Goal: Task Accomplishment & Management: Manage account settings

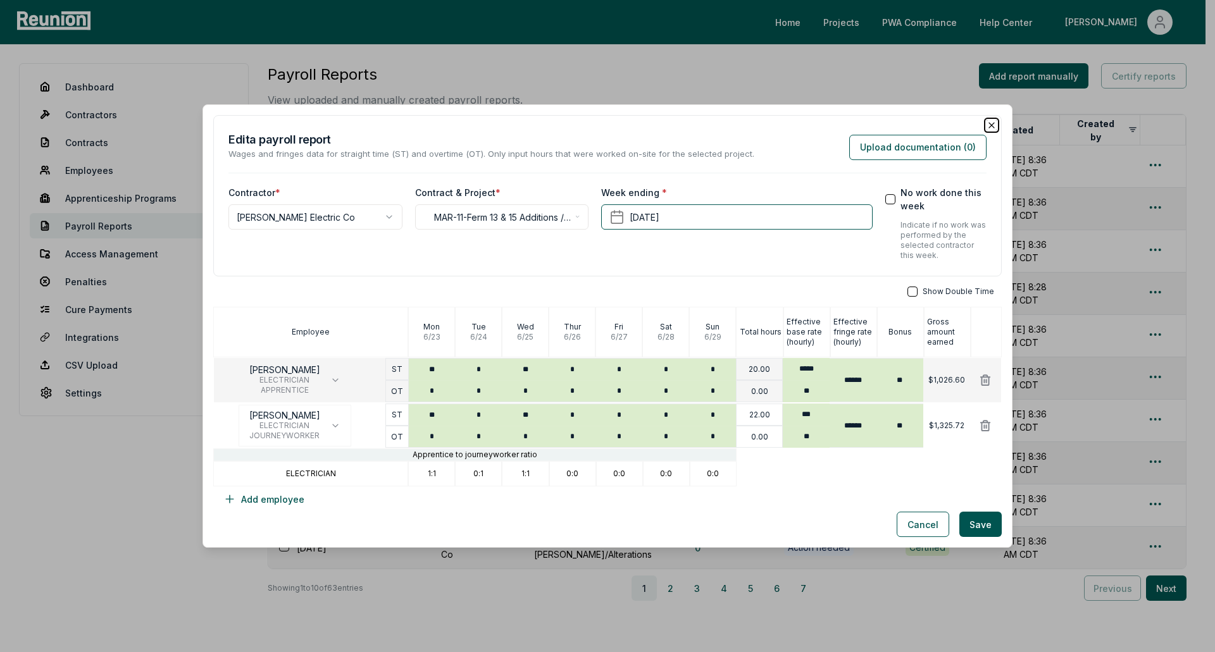
click at [986, 122] on icon "button" at bounding box center [991, 125] width 10 height 10
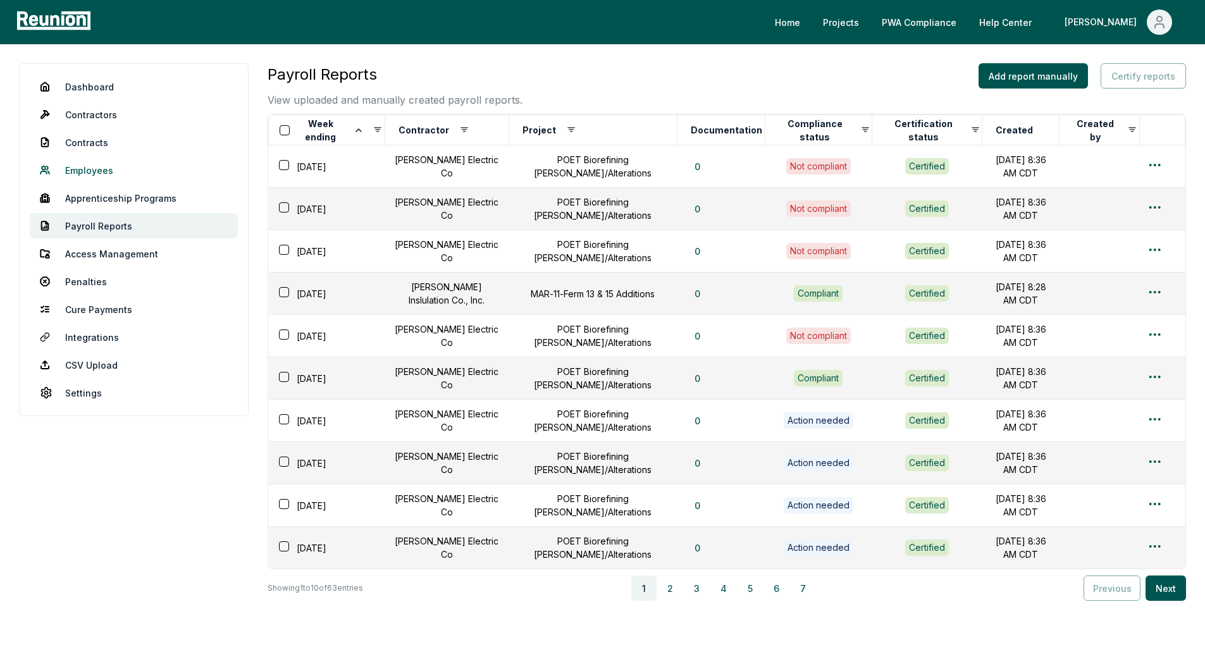
click at [104, 170] on link "Employees" at bounding box center [134, 170] width 208 height 25
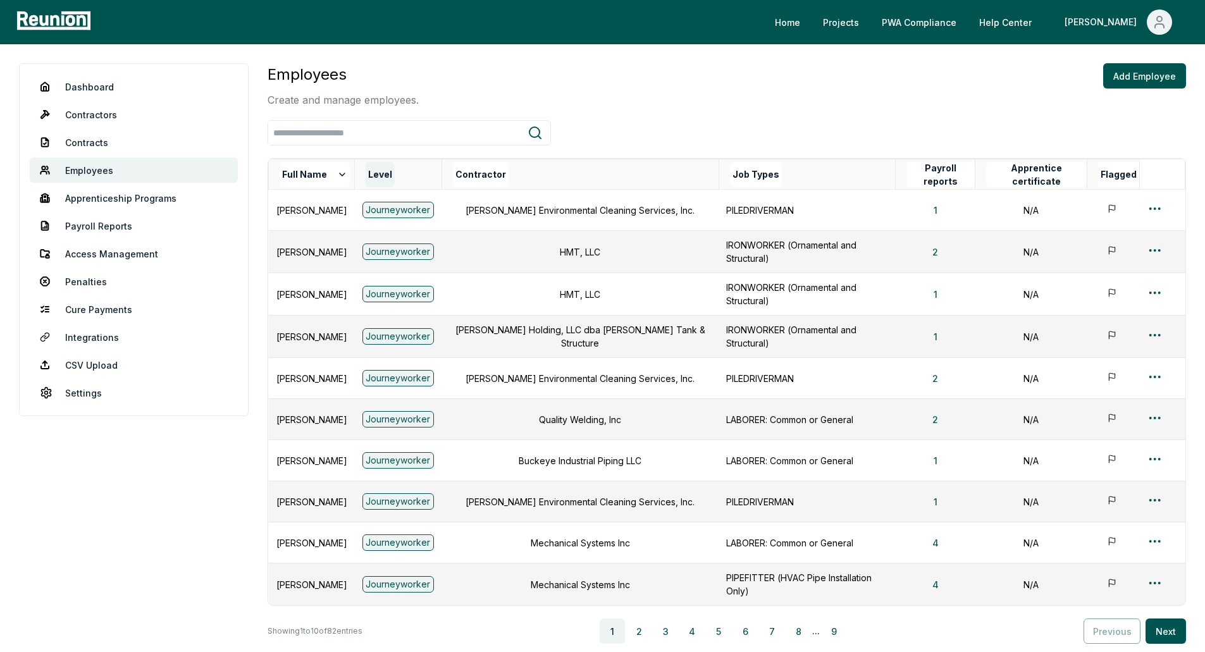
click at [395, 168] on button "Level" at bounding box center [380, 174] width 29 height 25
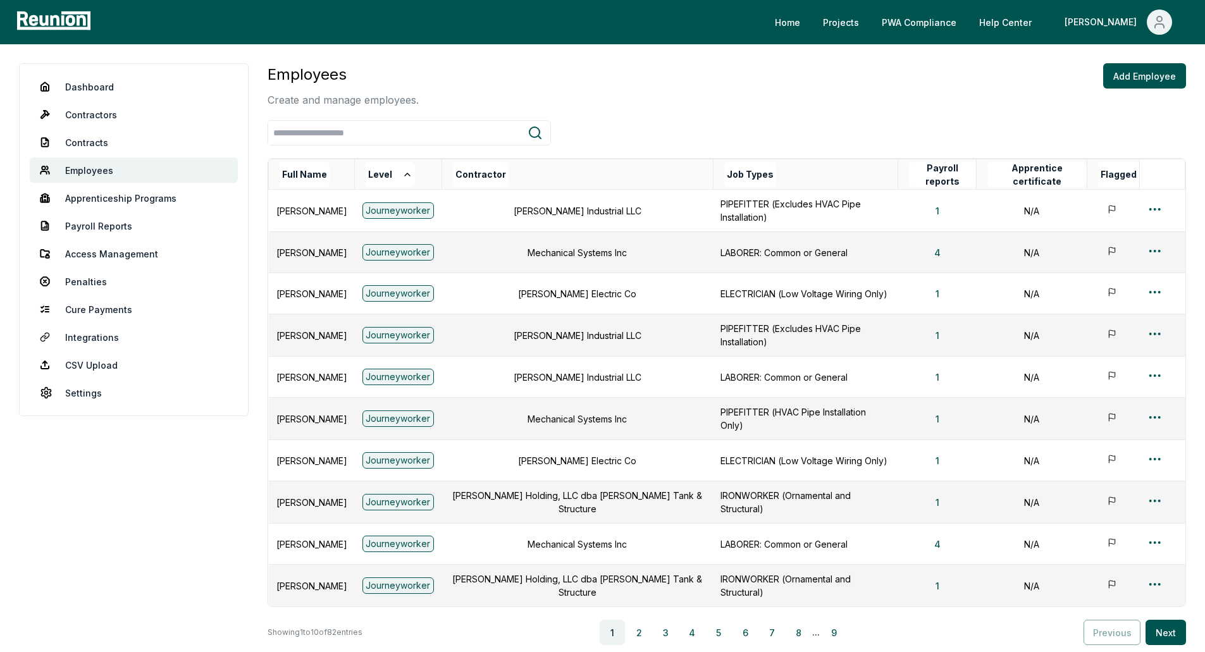
click at [412, 168] on button "Level" at bounding box center [390, 174] width 49 height 25
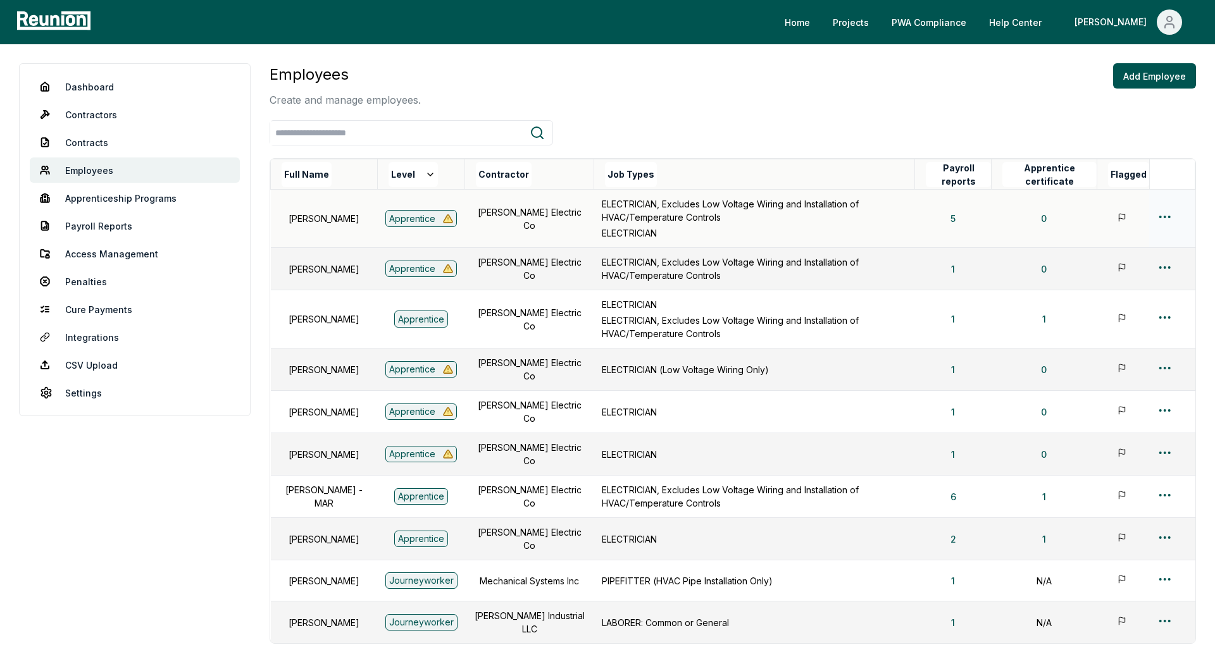
click at [1157, 216] on html "Please visit us on your desktop We're working on making our marketplace mobile-…" at bounding box center [607, 401] width 1215 height 802
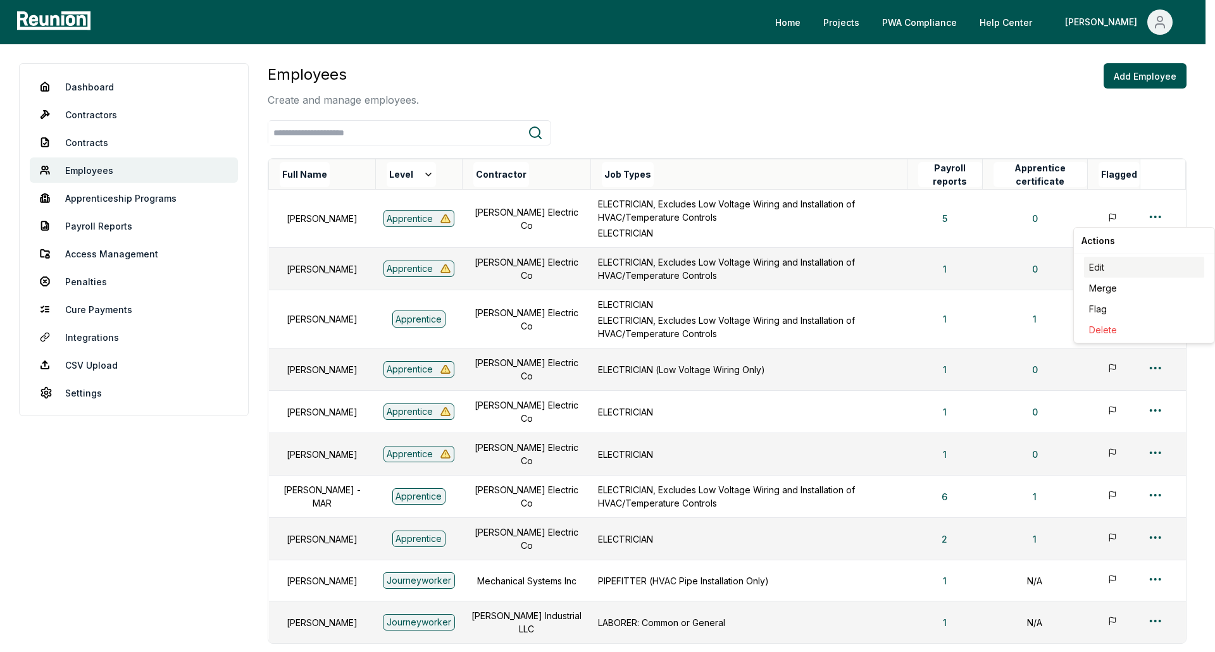
click at [1091, 268] on div "Edit" at bounding box center [1144, 267] width 120 height 21
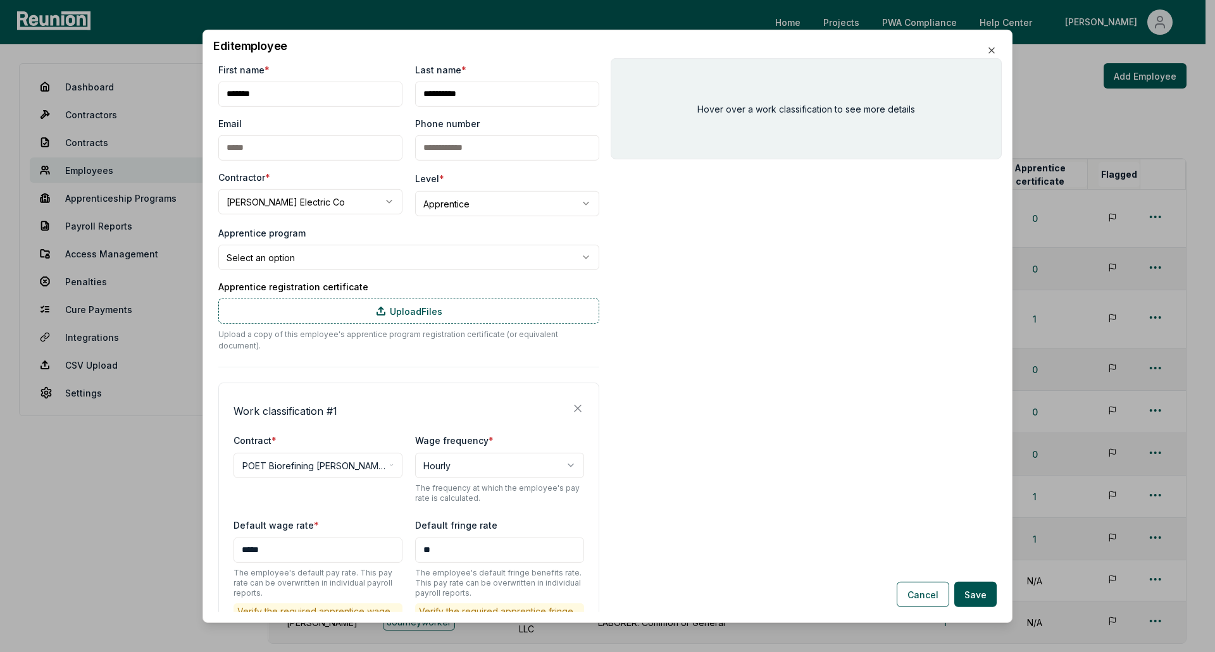
click at [349, 259] on body "Please visit us on your desktop We're working on making our marketplace mobile-…" at bounding box center [602, 401] width 1205 height 802
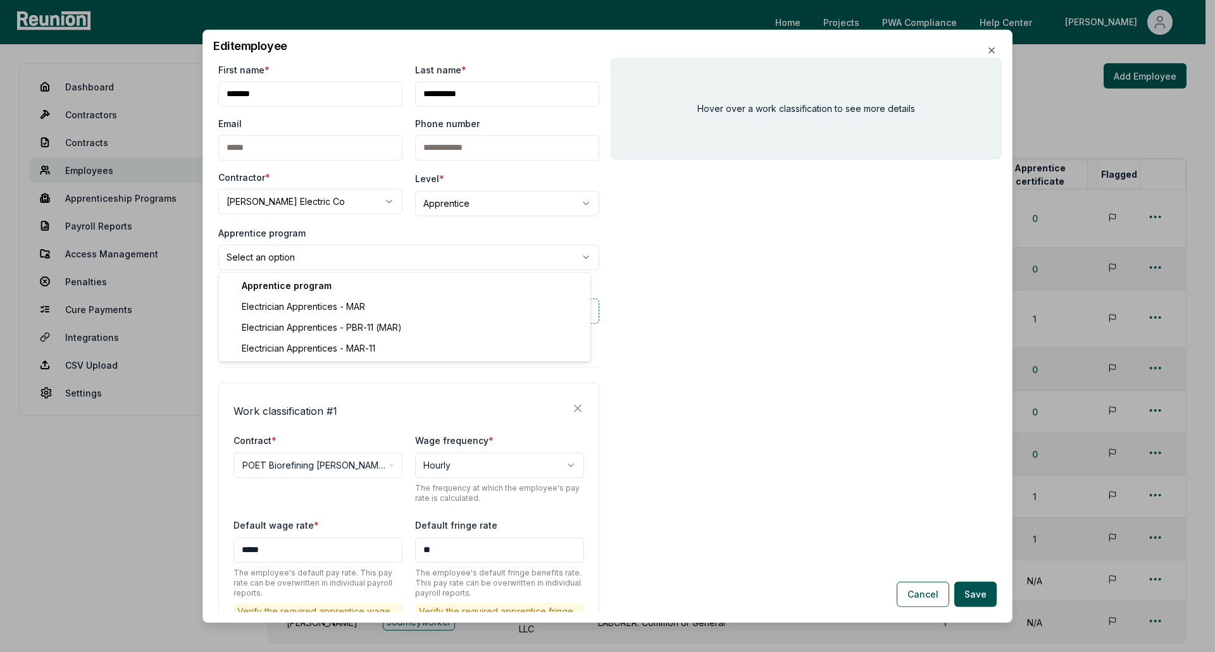
select select "**********"
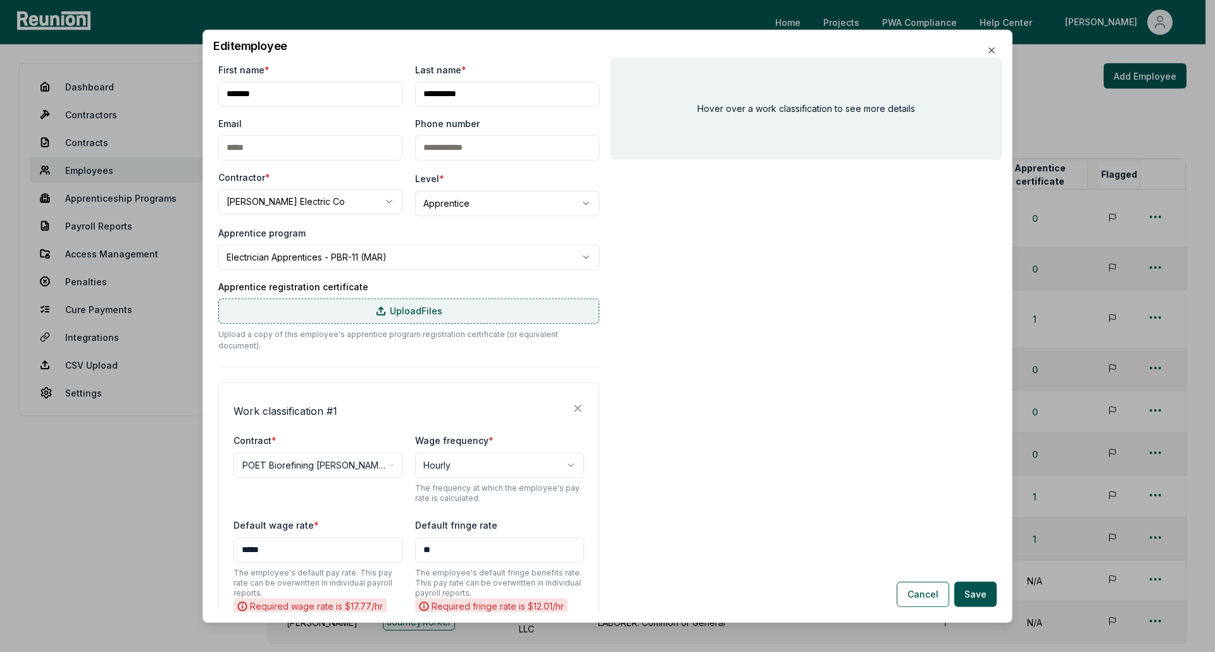
click at [384, 316] on label "Upload Files" at bounding box center [408, 310] width 381 height 25
click at [0, 0] on input "Upload Files" at bounding box center [0, 0] width 0 height 0
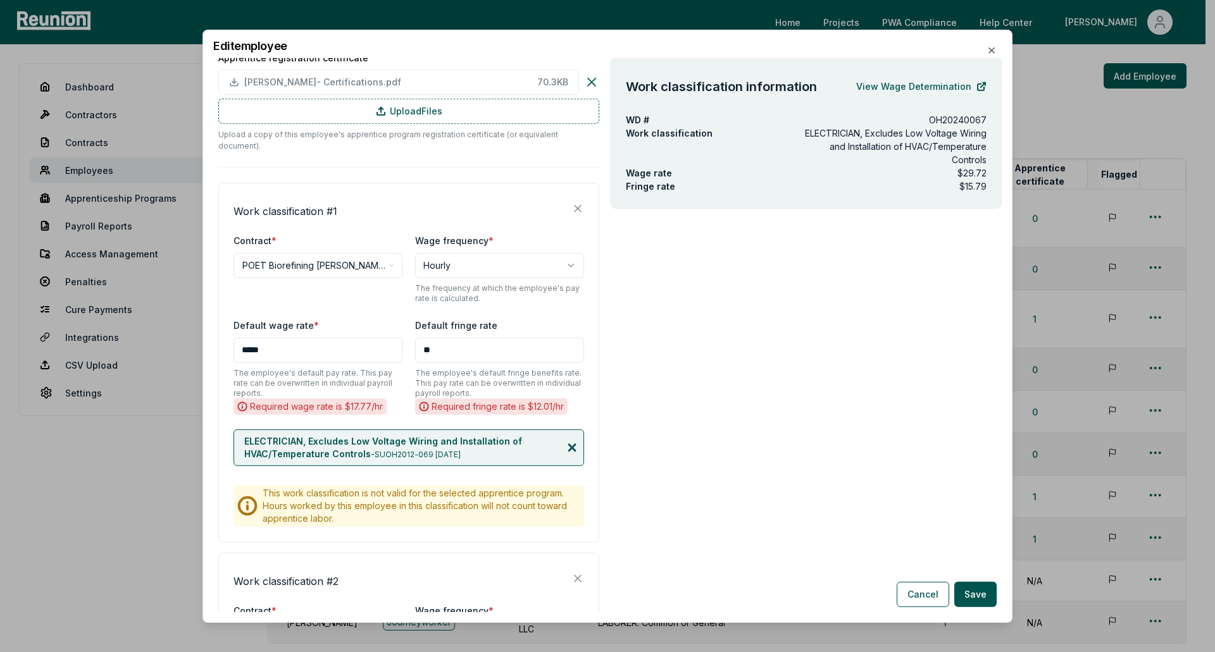
scroll to position [253, 0]
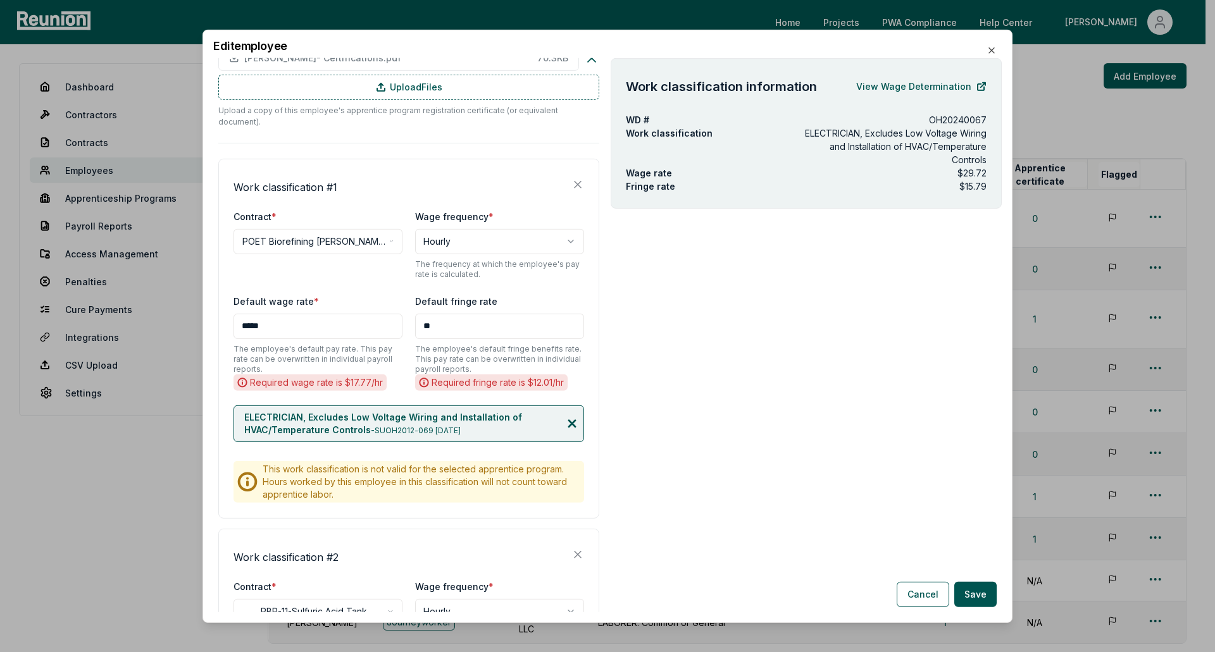
click at [566, 417] on icon at bounding box center [572, 423] width 13 height 13
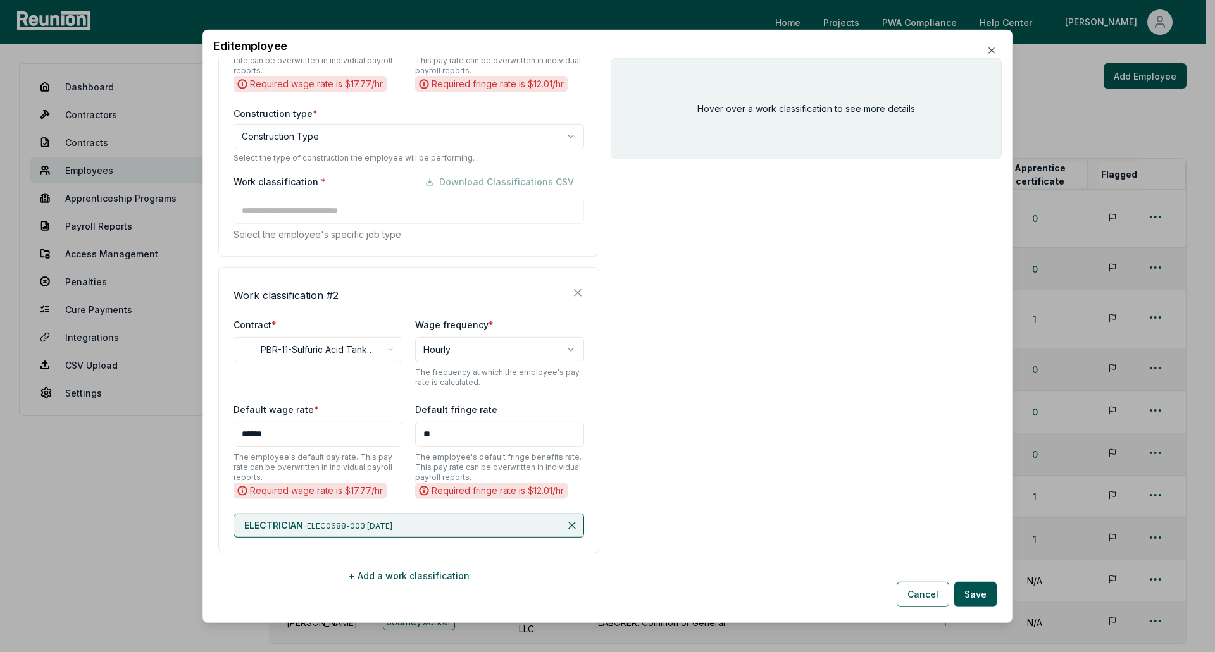
scroll to position [552, 0]
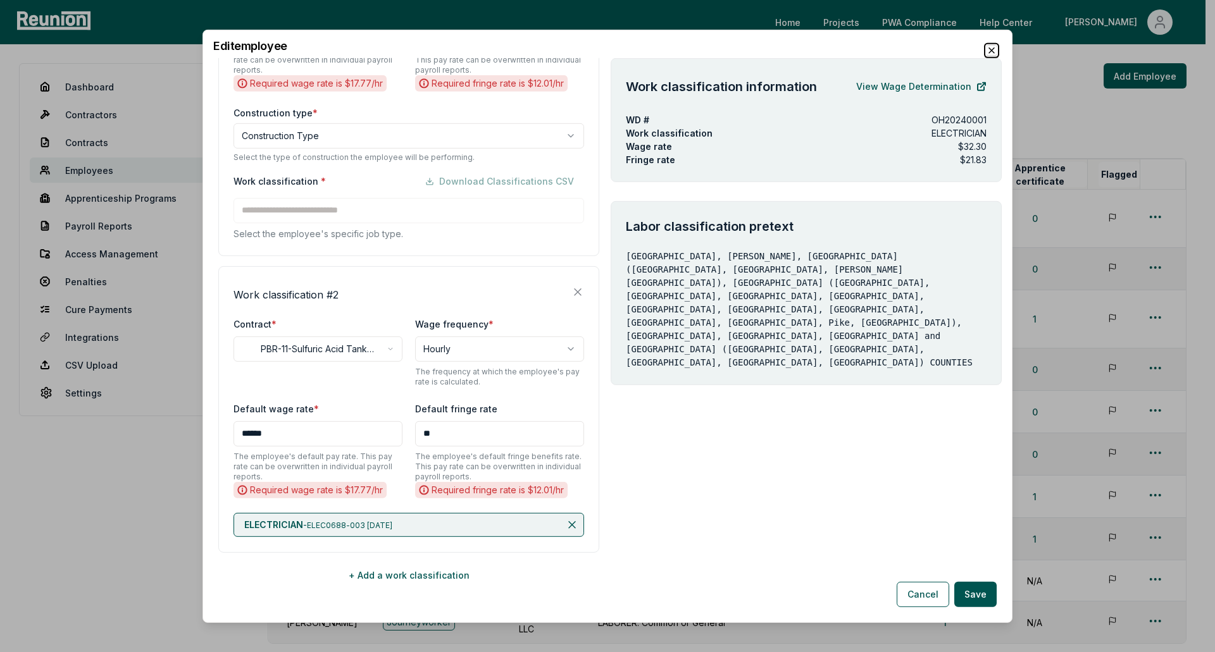
click at [995, 53] on icon "button" at bounding box center [991, 50] width 10 height 10
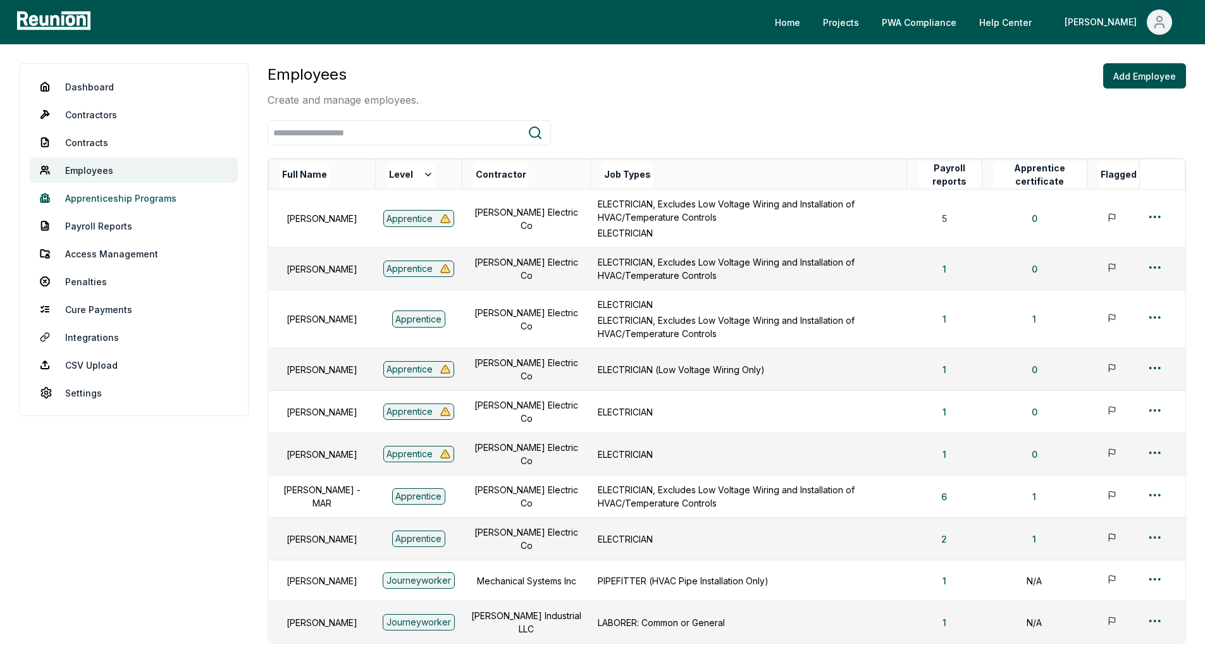
click at [120, 203] on link "Apprenticeship Programs" at bounding box center [134, 197] width 208 height 25
